Goal: Communication & Community: Answer question/provide support

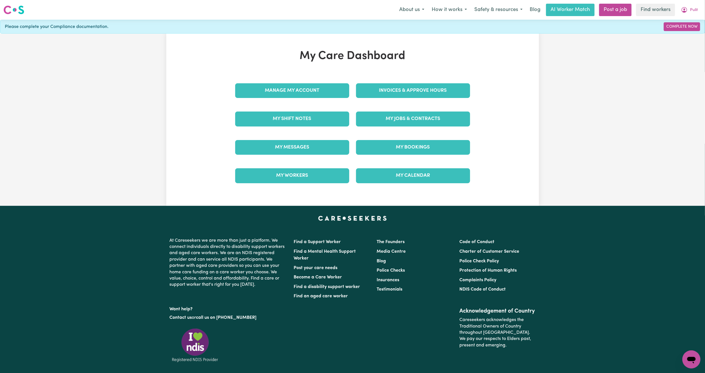
click at [297, 143] on link "My Messages" at bounding box center [292, 147] width 114 height 15
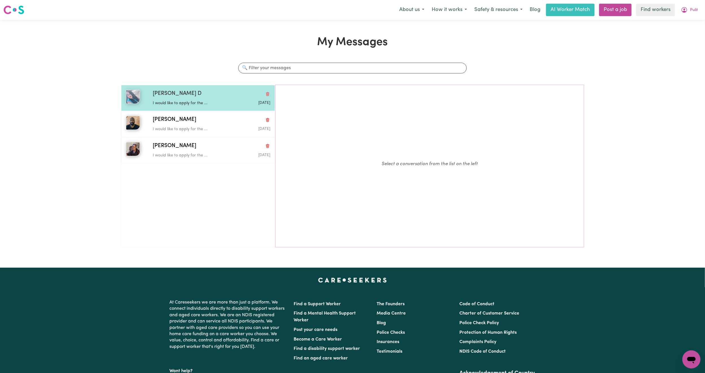
click at [184, 108] on div "Rajni D I would like to apply for the ... Aug 21 2025" at bounding box center [198, 98] width 154 height 26
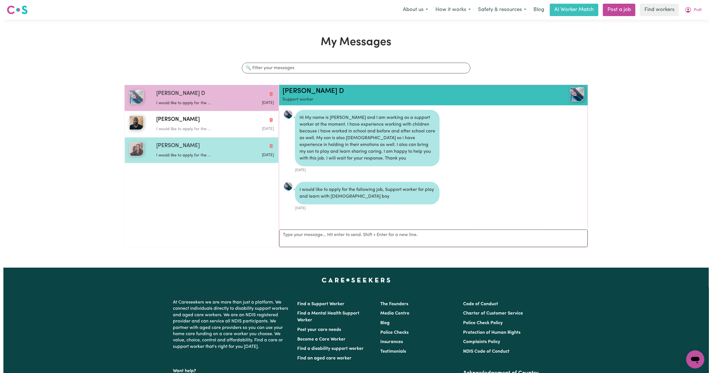
scroll to position [4, 0]
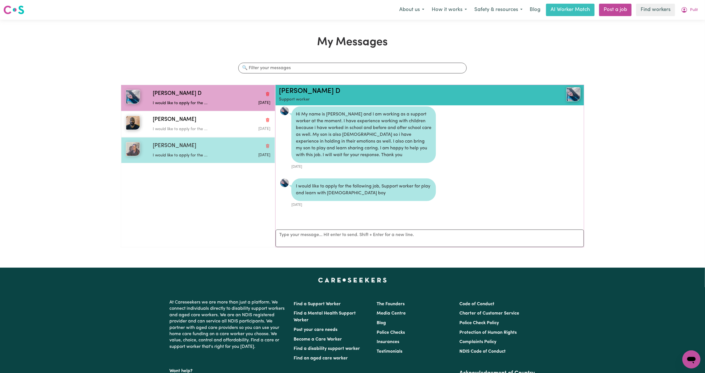
click at [215, 159] on p "I would like to apply for the ..." at bounding box center [192, 156] width 78 height 6
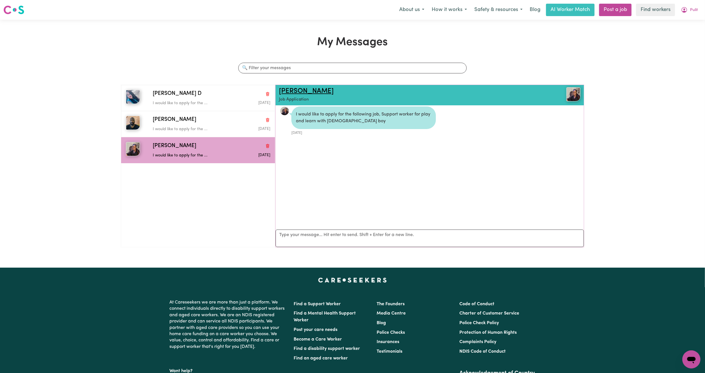
click at [307, 93] on link "Caroline K" at bounding box center [306, 91] width 55 height 7
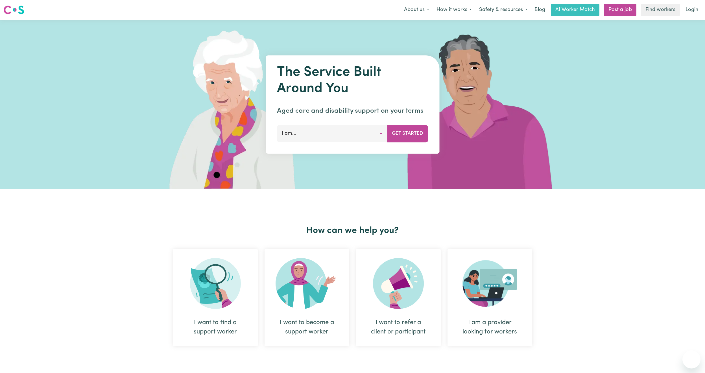
click at [690, 12] on link "Login" at bounding box center [692, 10] width 19 height 12
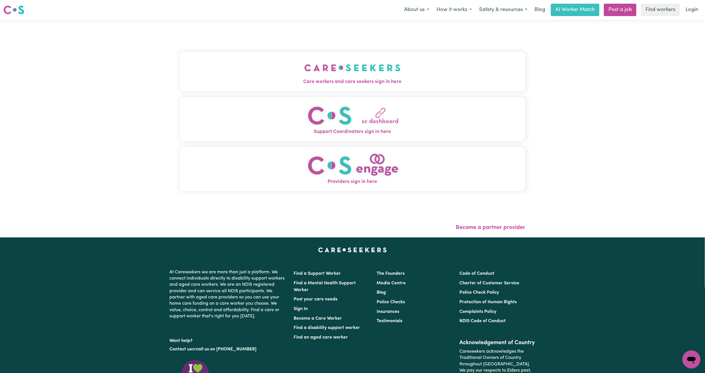
click at [286, 62] on button "Care workers and care seekers sign in here" at bounding box center [353, 72] width 346 height 40
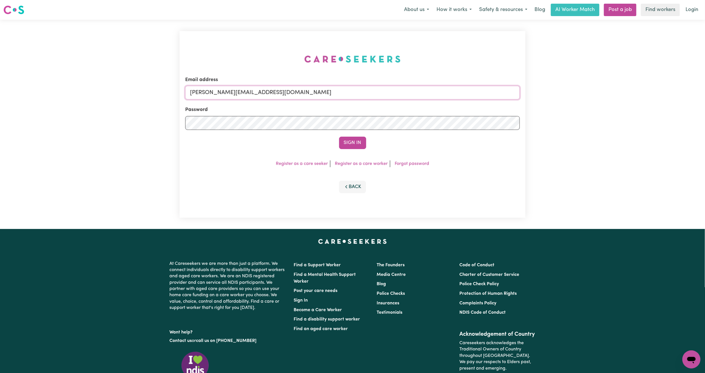
click at [268, 86] on input "[PERSON_NAME][EMAIL_ADDRESS][DOMAIN_NAME]" at bounding box center [352, 93] width 335 height 14
drag, startPoint x: 221, startPoint y: 94, endPoint x: 492, endPoint y: 96, distance: 271.2
click at [492, 96] on input "[EMAIL_ADDRESS][PERSON_NAME][DOMAIN_NAME]" at bounding box center [352, 93] width 335 height 14
type input "[EMAIL_ADDRESS][DOMAIN_NAME]"
click at [353, 138] on button "Sign In" at bounding box center [352, 143] width 27 height 12
